Goal: Entertainment & Leisure: Consume media (video, audio)

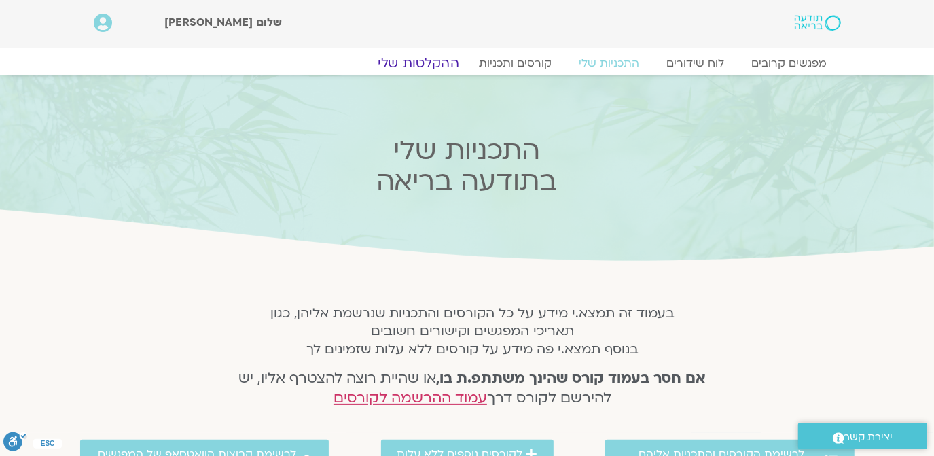
click at [420, 57] on link "ההקלטות שלי" at bounding box center [418, 63] width 114 height 16
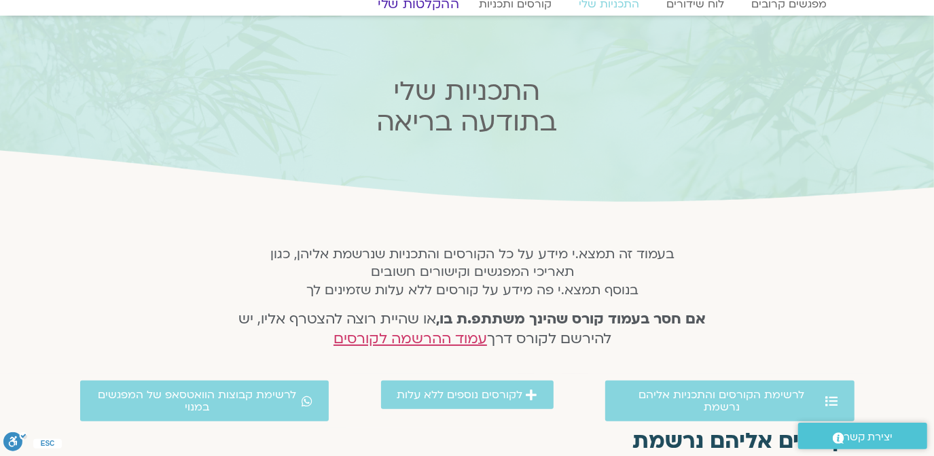
scroll to position [82, 0]
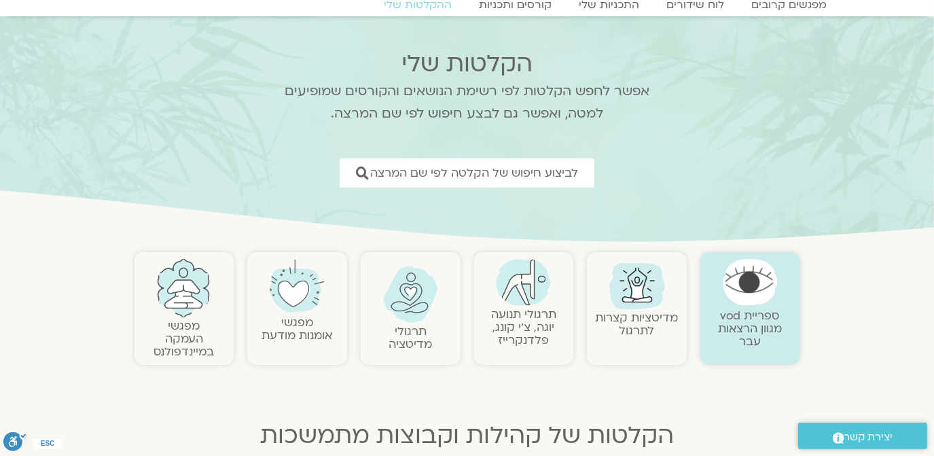
scroll to position [82, 0]
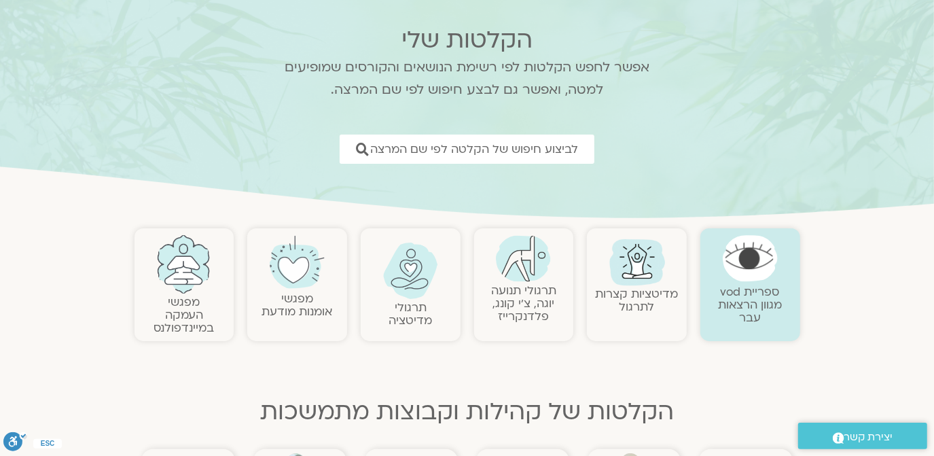
click at [179, 269] on img at bounding box center [183, 264] width 55 height 58
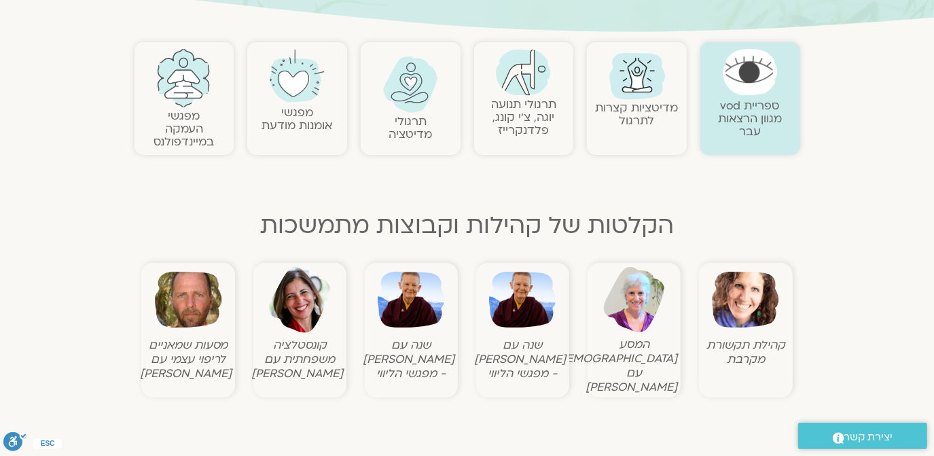
scroll to position [329, 0]
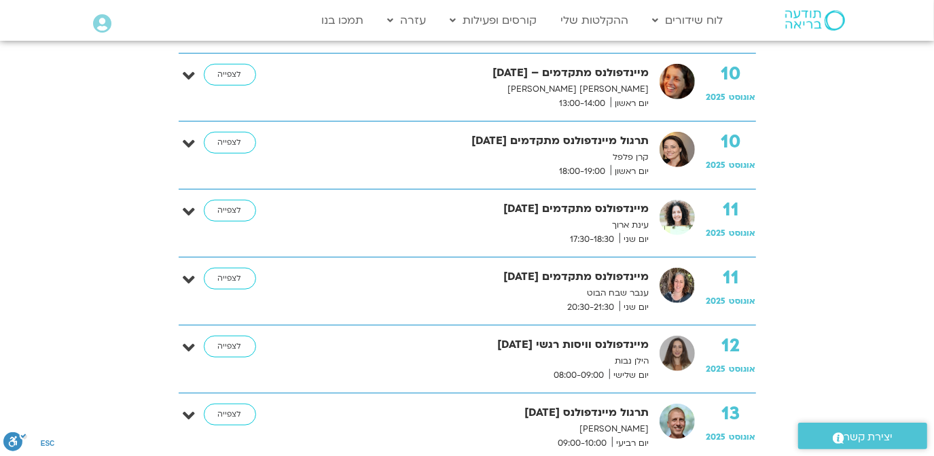
scroll to position [658, 0]
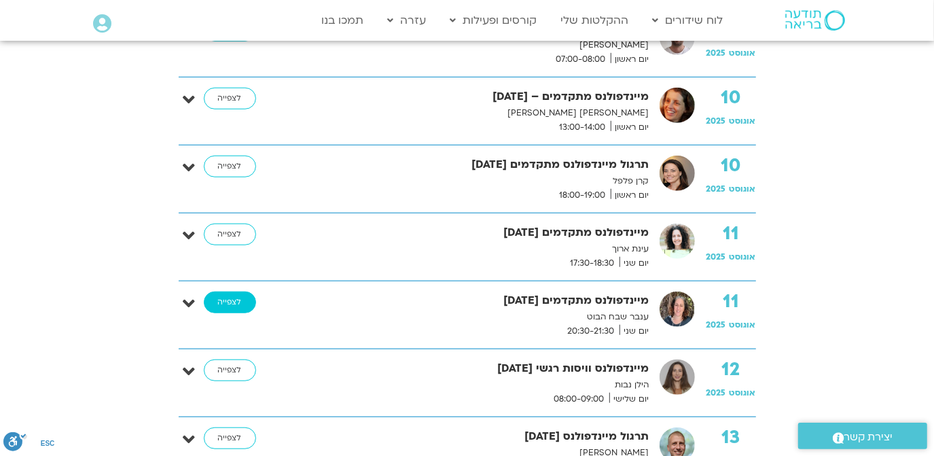
click at [224, 298] on link "לצפייה" at bounding box center [230, 302] width 52 height 22
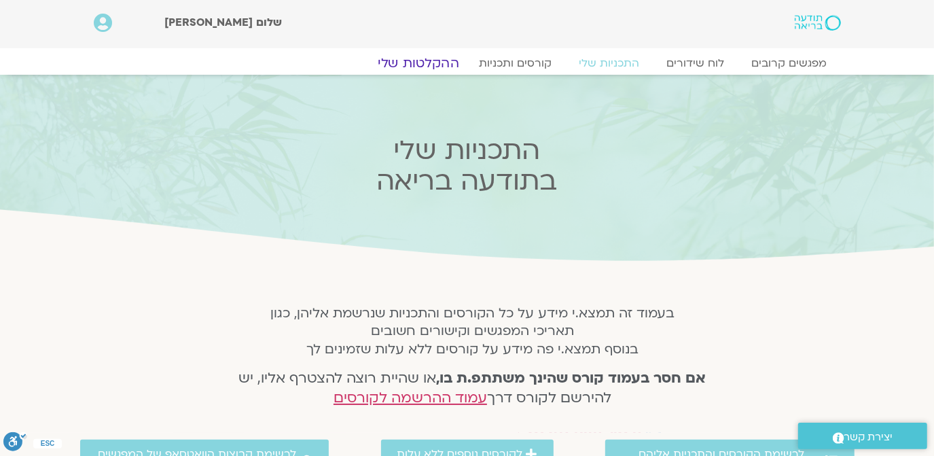
click at [420, 62] on link "ההקלטות שלי" at bounding box center [418, 63] width 114 height 16
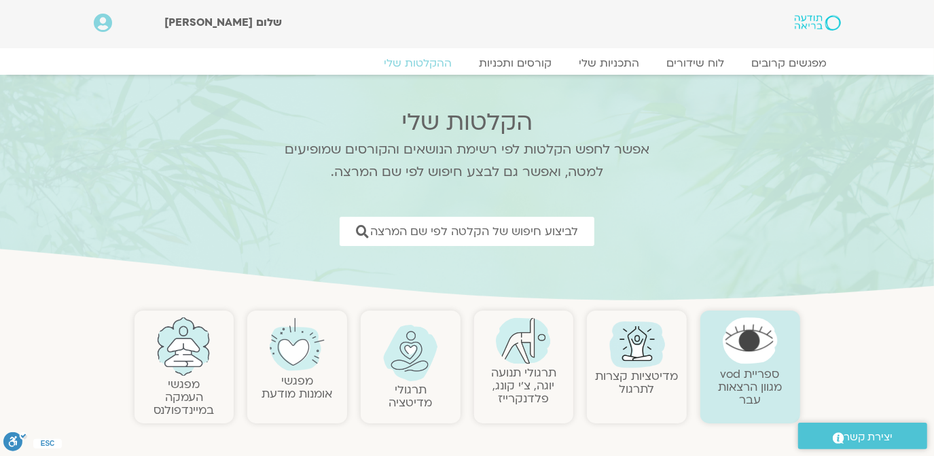
click at [188, 368] on img at bounding box center [183, 346] width 55 height 58
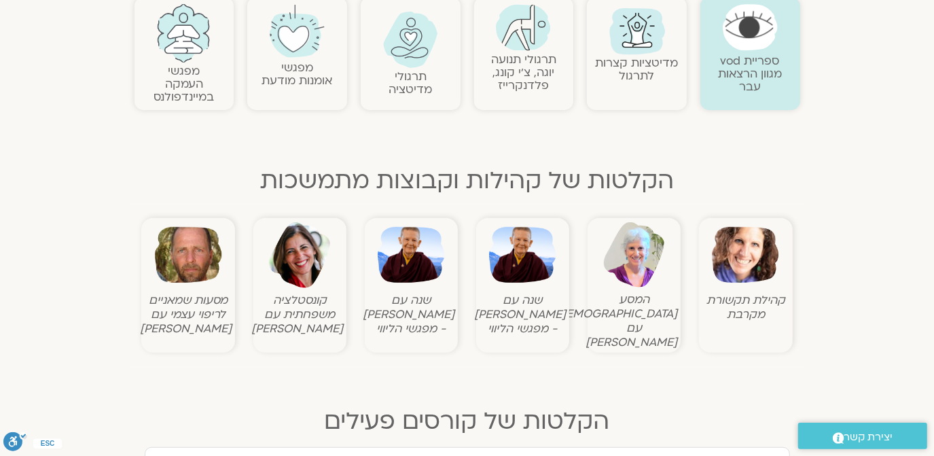
scroll to position [329, 0]
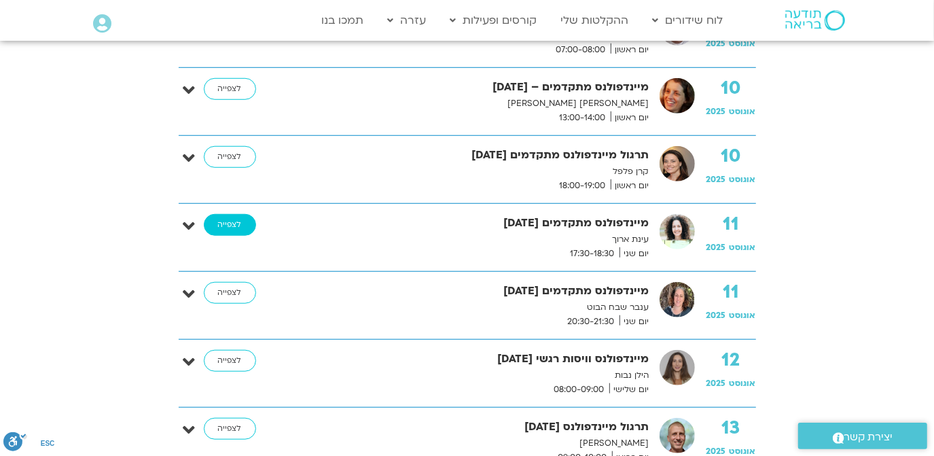
scroll to position [644, 0]
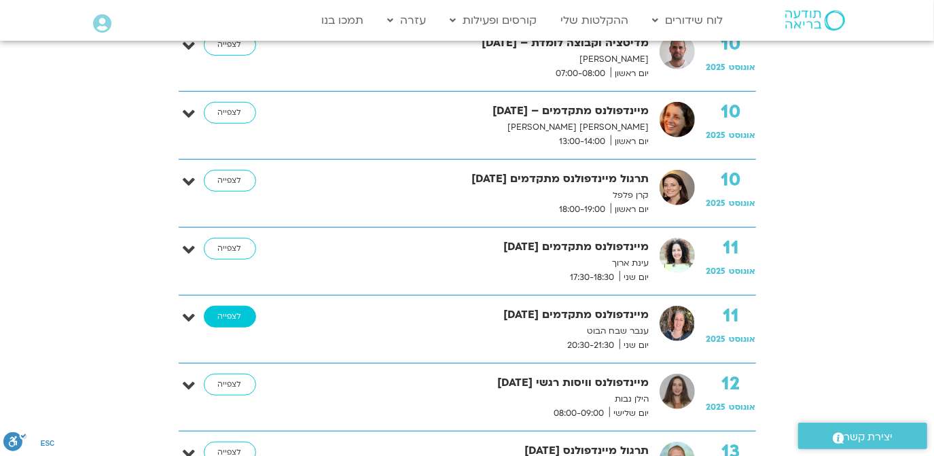
click at [228, 314] on link "לצפייה" at bounding box center [230, 317] width 52 height 22
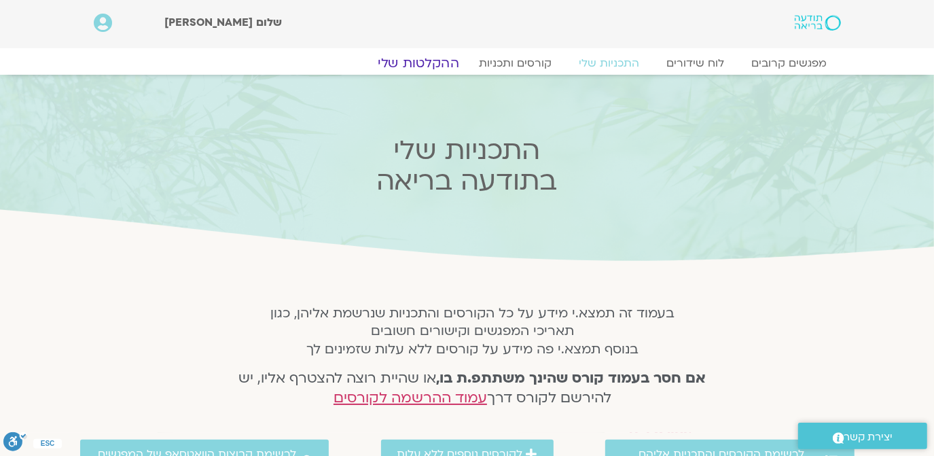
click at [413, 60] on link "ההקלטות שלי" at bounding box center [418, 63] width 114 height 16
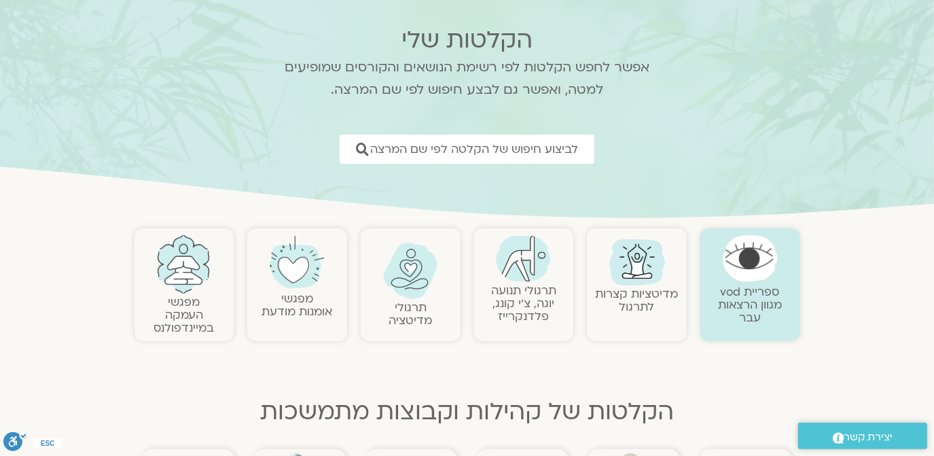
scroll to position [164, 0]
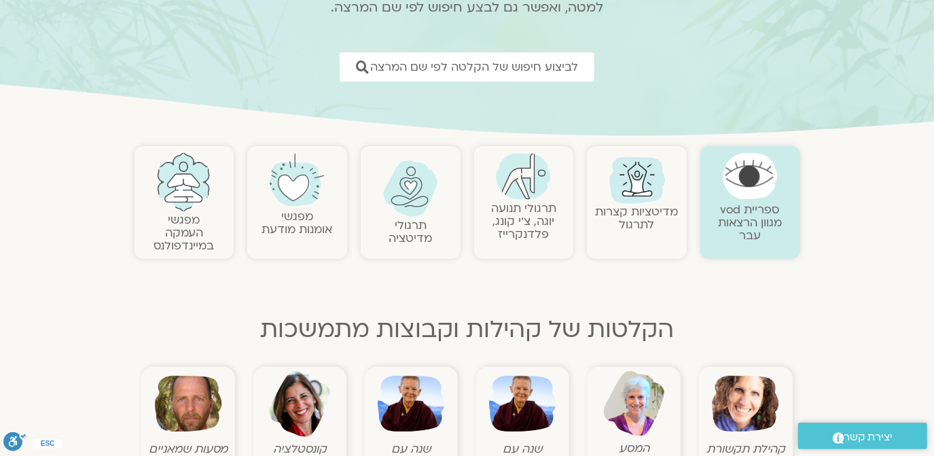
click at [746, 395] on img at bounding box center [745, 403] width 67 height 67
click at [749, 395] on img at bounding box center [745, 403] width 67 height 67
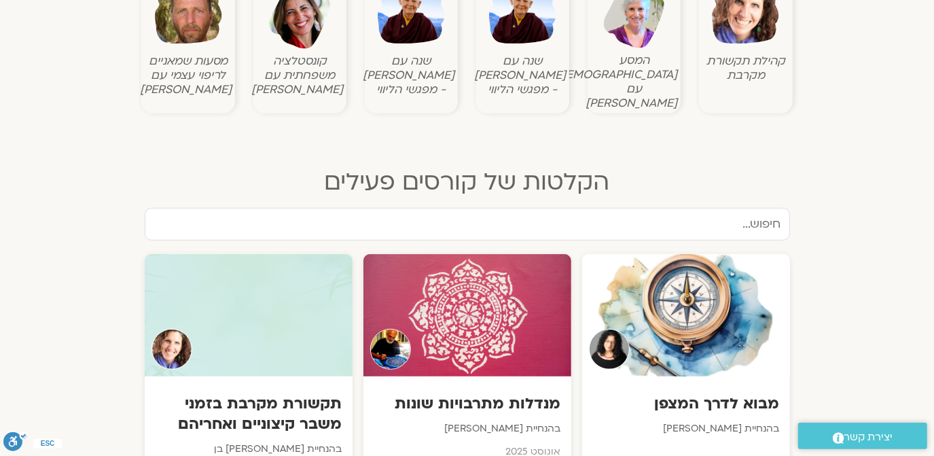
scroll to position [576, 0]
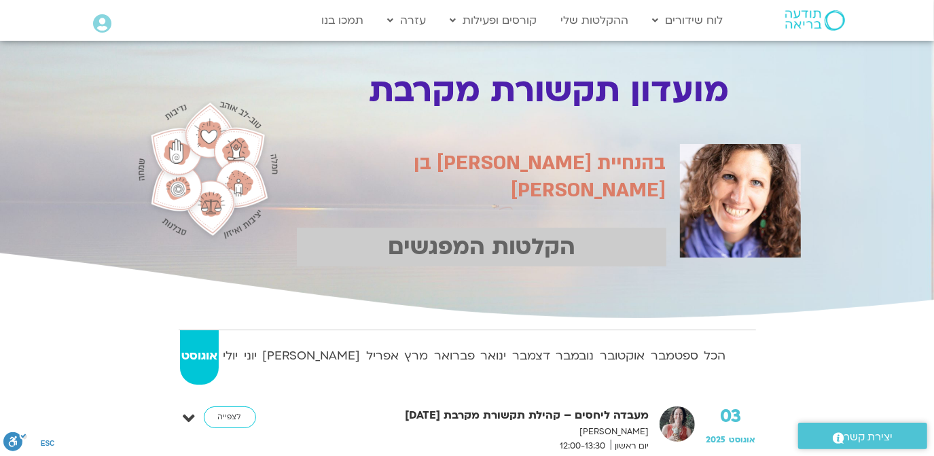
click at [198, 353] on strong "אוגוסט" at bounding box center [199, 356] width 39 height 20
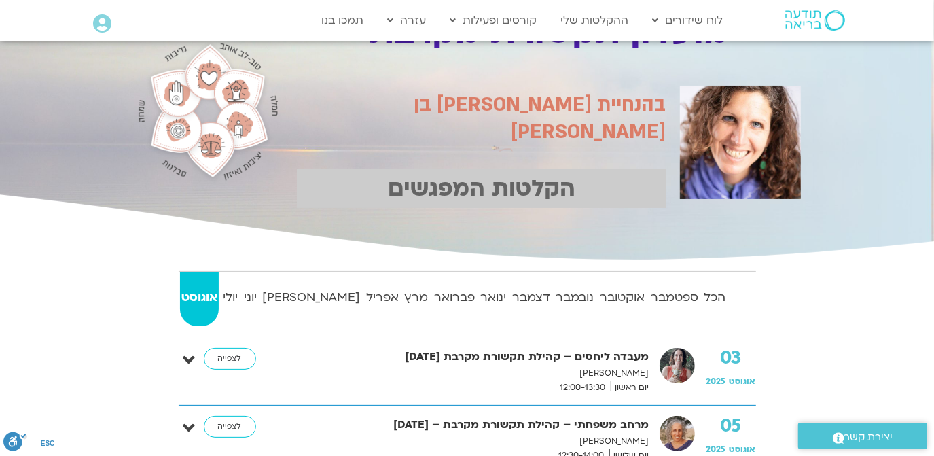
scroll to position [82, 0]
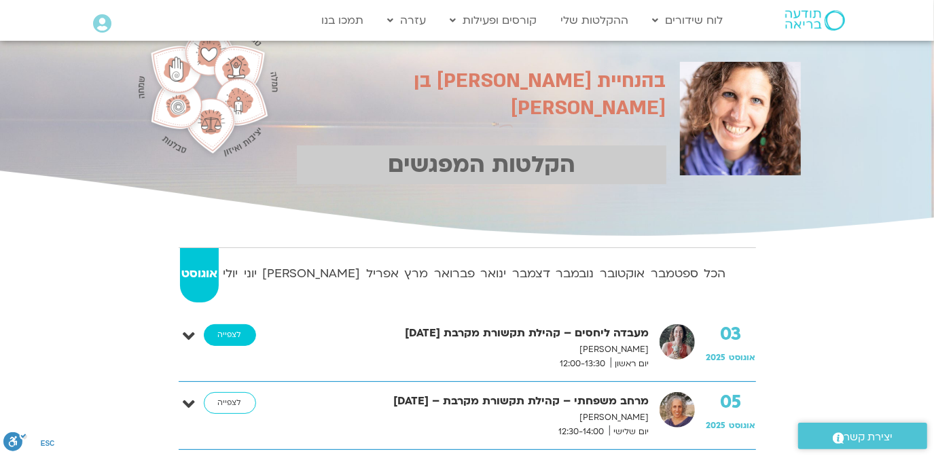
click at [215, 338] on link "לצפייה" at bounding box center [230, 335] width 52 height 22
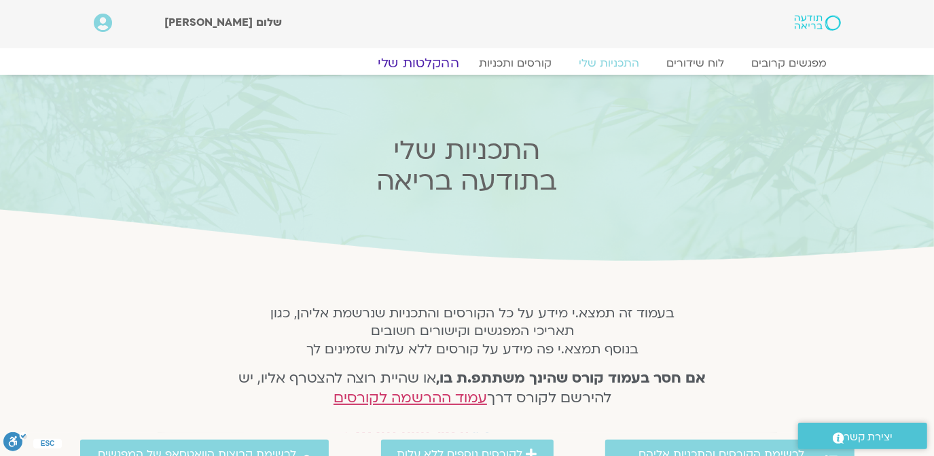
click at [429, 57] on link "ההקלטות שלי" at bounding box center [418, 63] width 114 height 16
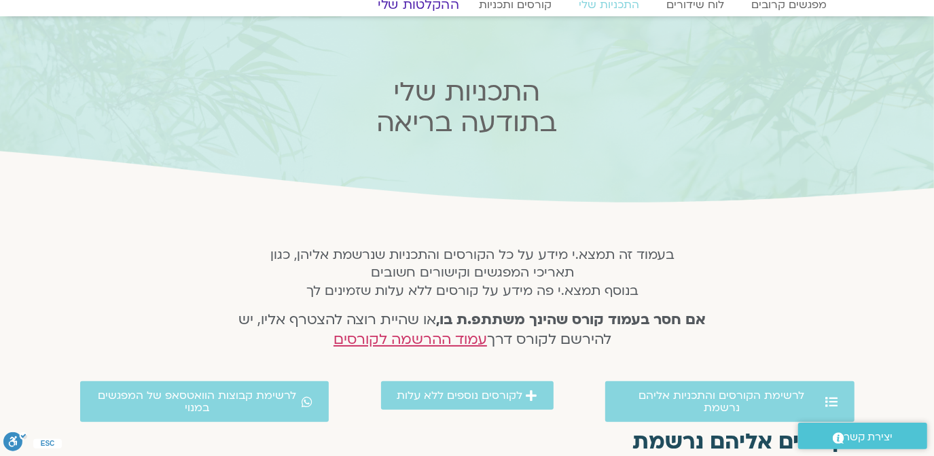
scroll to position [84, 0]
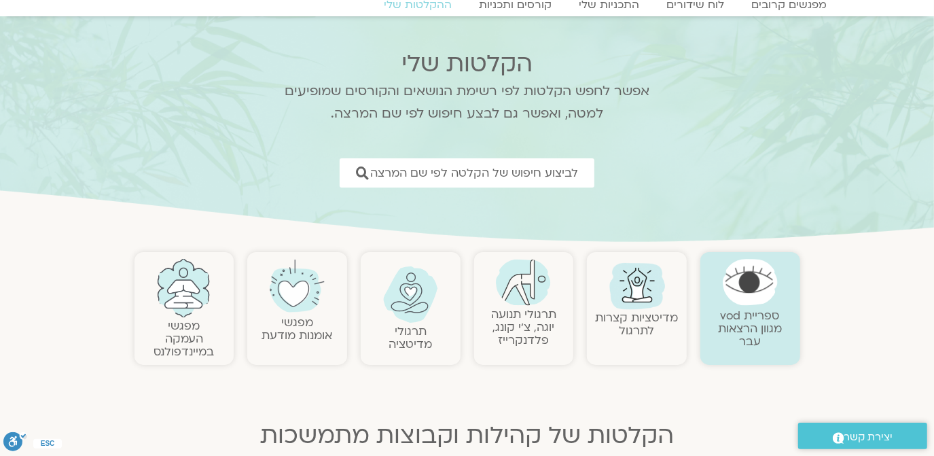
scroll to position [82, 0]
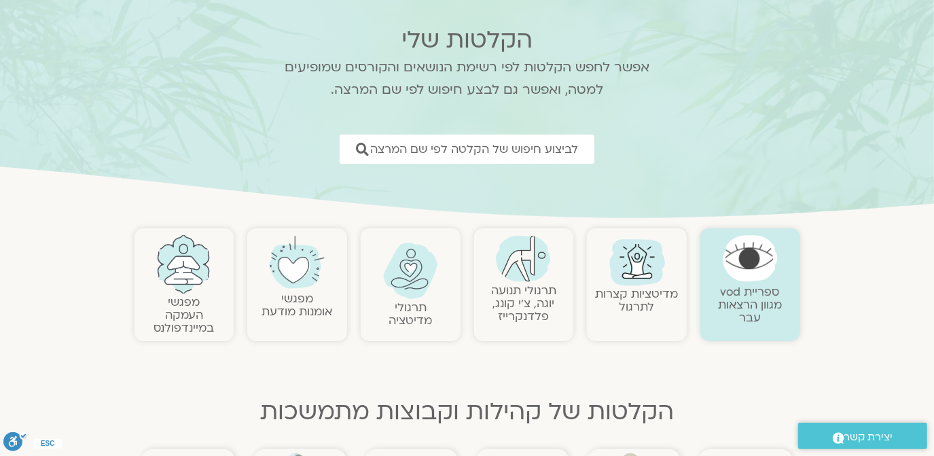
click at [162, 272] on img at bounding box center [183, 264] width 55 height 58
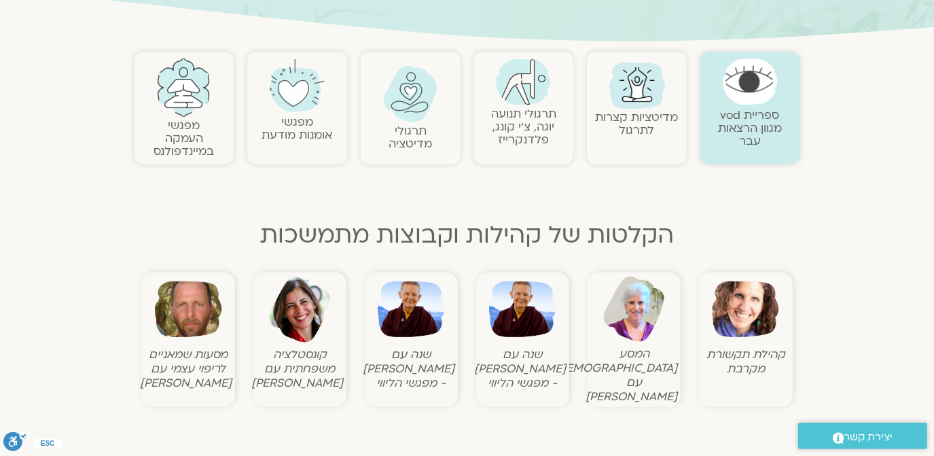
scroll to position [329, 0]
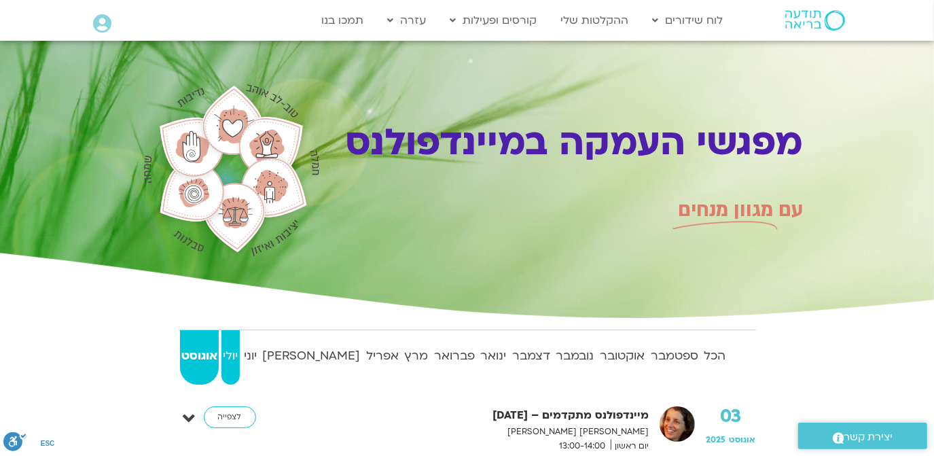
click at [240, 351] on strong "יולי" at bounding box center [230, 356] width 18 height 20
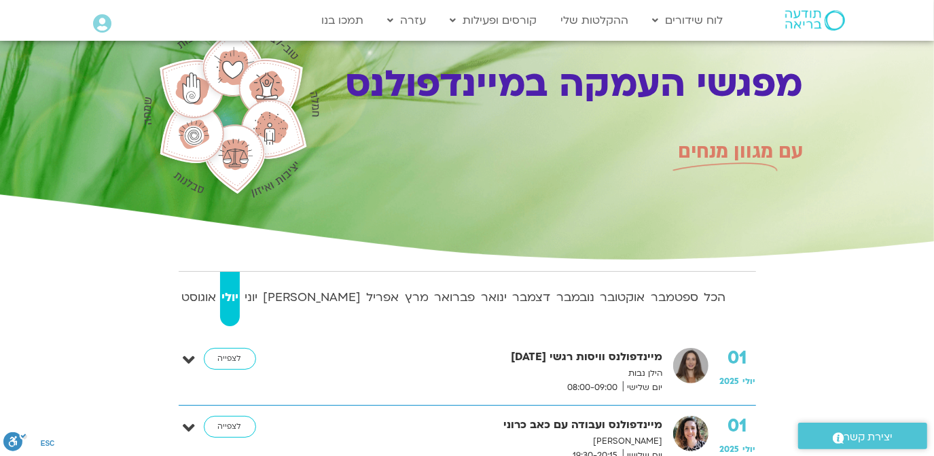
scroll to position [82, 0]
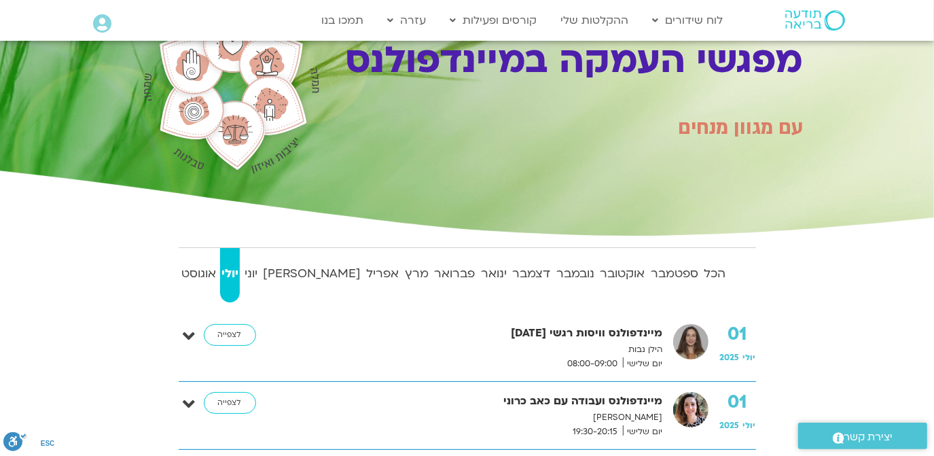
click at [687, 410] on img at bounding box center [690, 409] width 35 height 35
click at [228, 399] on link "לצפייה" at bounding box center [230, 403] width 52 height 22
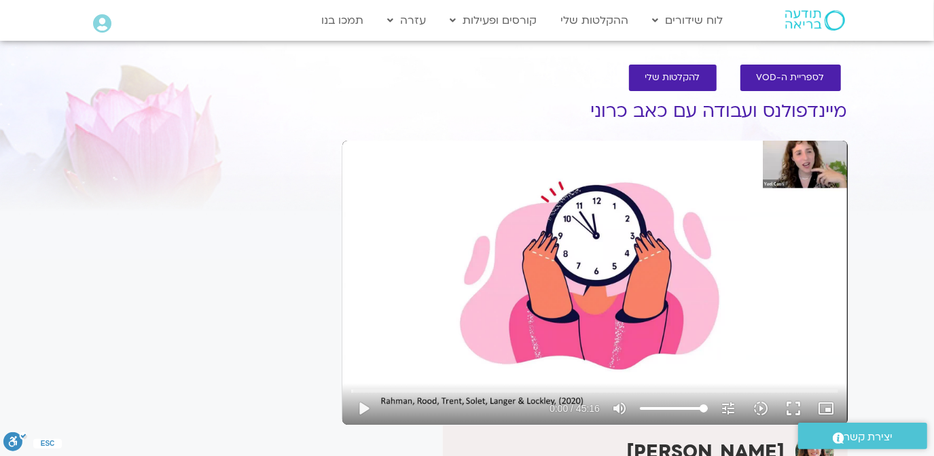
click at [803, 166] on div "Skip Ad 20:21 play_arrow 0:00 / 45:16 volume_up Mute tune Resolution Auto 480p …" at bounding box center [594, 283] width 505 height 284
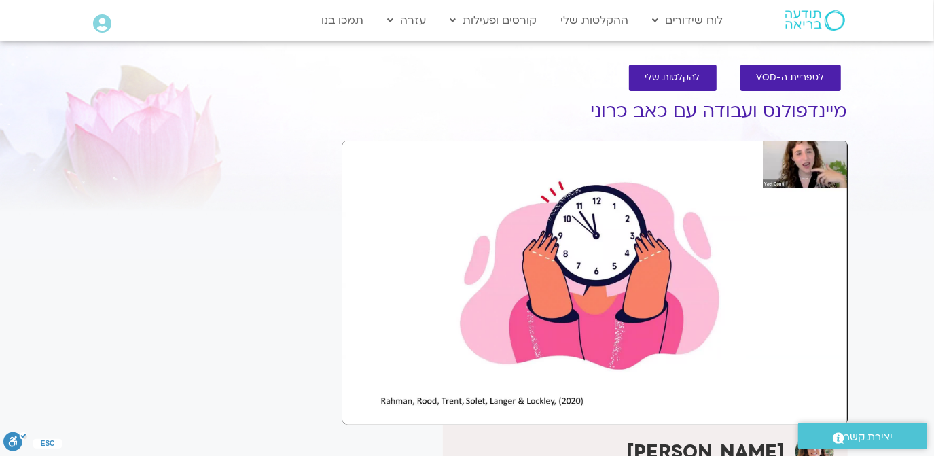
drag, startPoint x: 349, startPoint y: 340, endPoint x: 349, endPoint y: 415, distance: 75.4
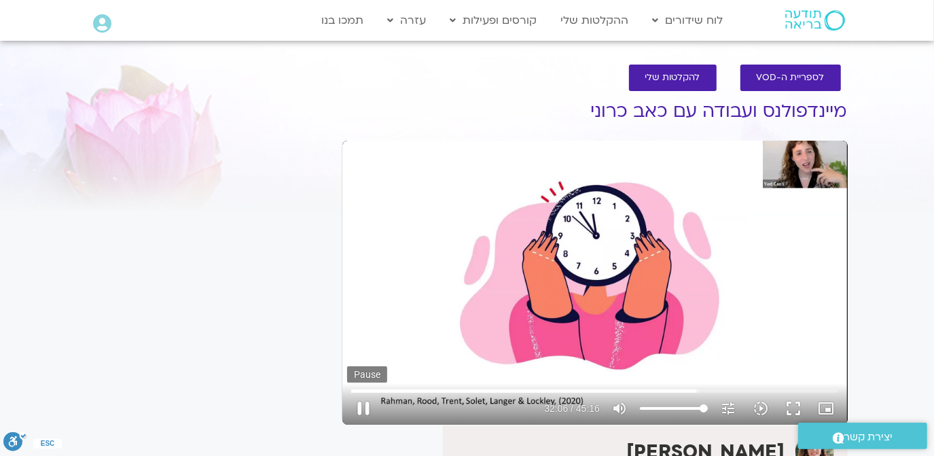
click at [349, 415] on button "pause" at bounding box center [363, 408] width 33 height 33
click at [804, 153] on div "Skip Ad 20:21 play_arrow 32:07 / 45:16 volume_up Mute tune Resolution Auto 480p…" at bounding box center [594, 283] width 505 height 284
type input "2716.64"
